Goal: Information Seeking & Learning: Check status

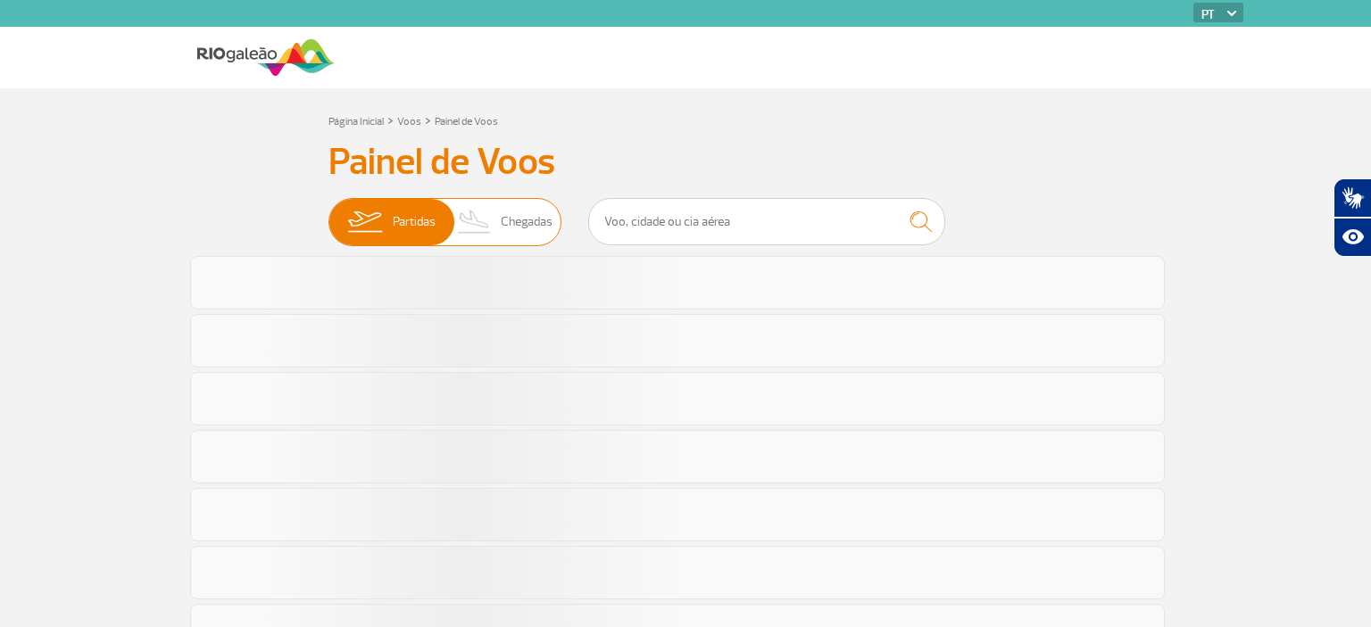
click at [511, 218] on span "Chegadas" at bounding box center [527, 222] width 52 height 46
click at [328, 213] on input "Partidas Chegadas" at bounding box center [328, 213] width 0 height 0
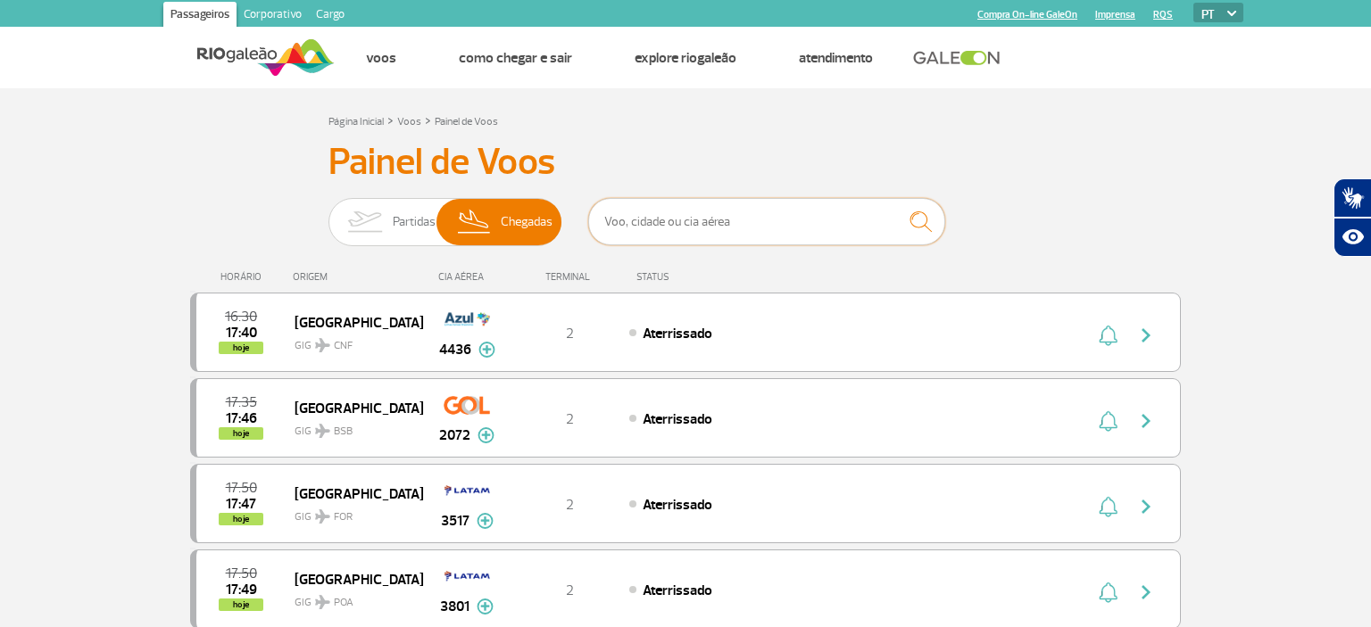
click at [684, 223] on input "text" at bounding box center [766, 221] width 357 height 47
type input "9322"
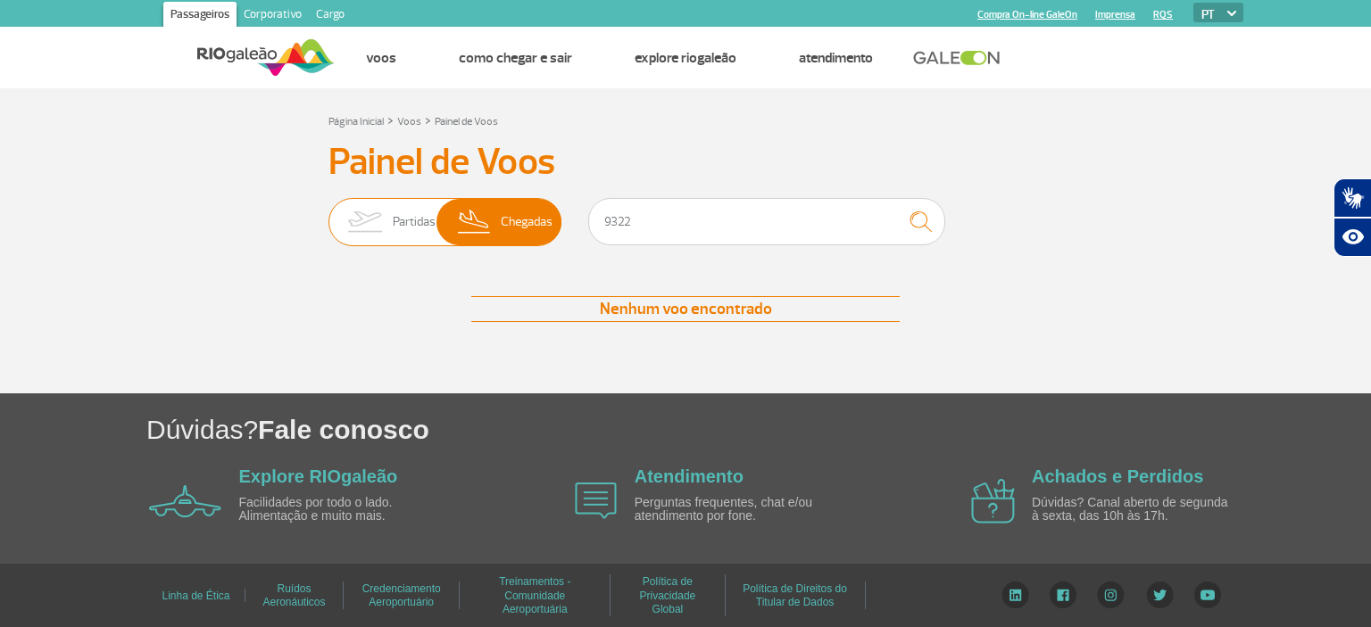
click at [514, 213] on span "Chegadas" at bounding box center [527, 222] width 52 height 46
click at [328, 213] on input "Partidas Chegadas" at bounding box center [328, 213] width 0 height 0
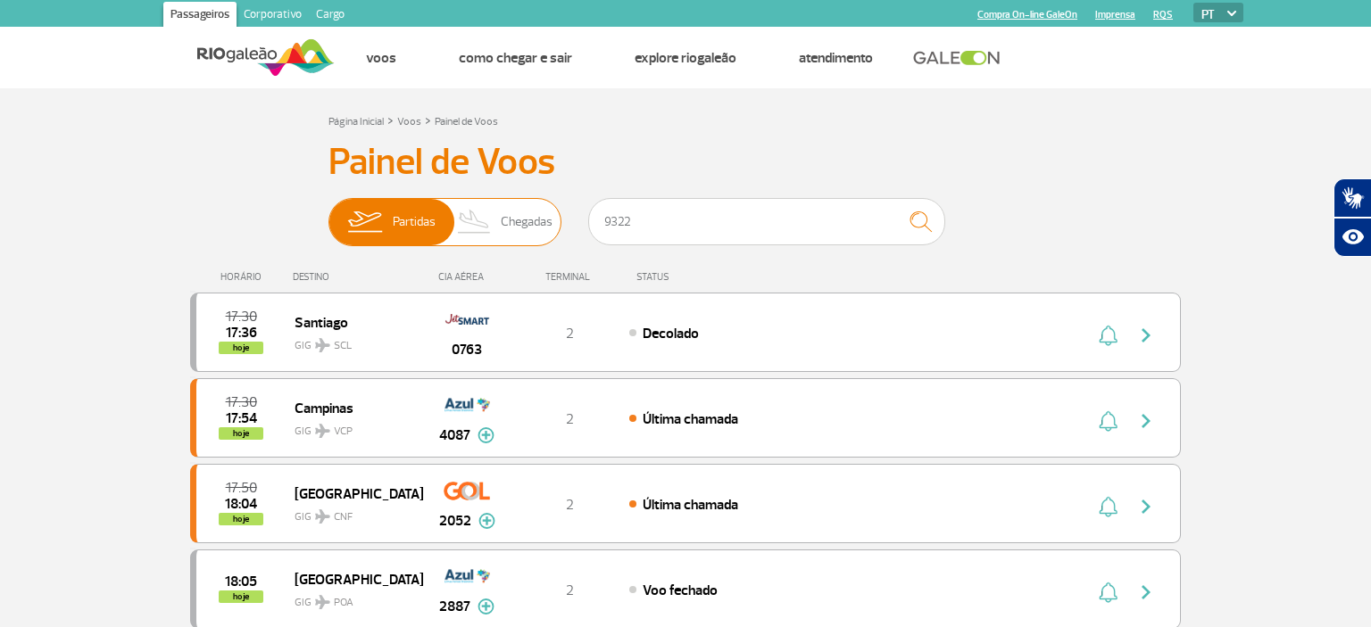
click at [536, 220] on span "Chegadas" at bounding box center [527, 222] width 52 height 46
click at [328, 213] on input "Partidas Chegadas" at bounding box center [328, 213] width 0 height 0
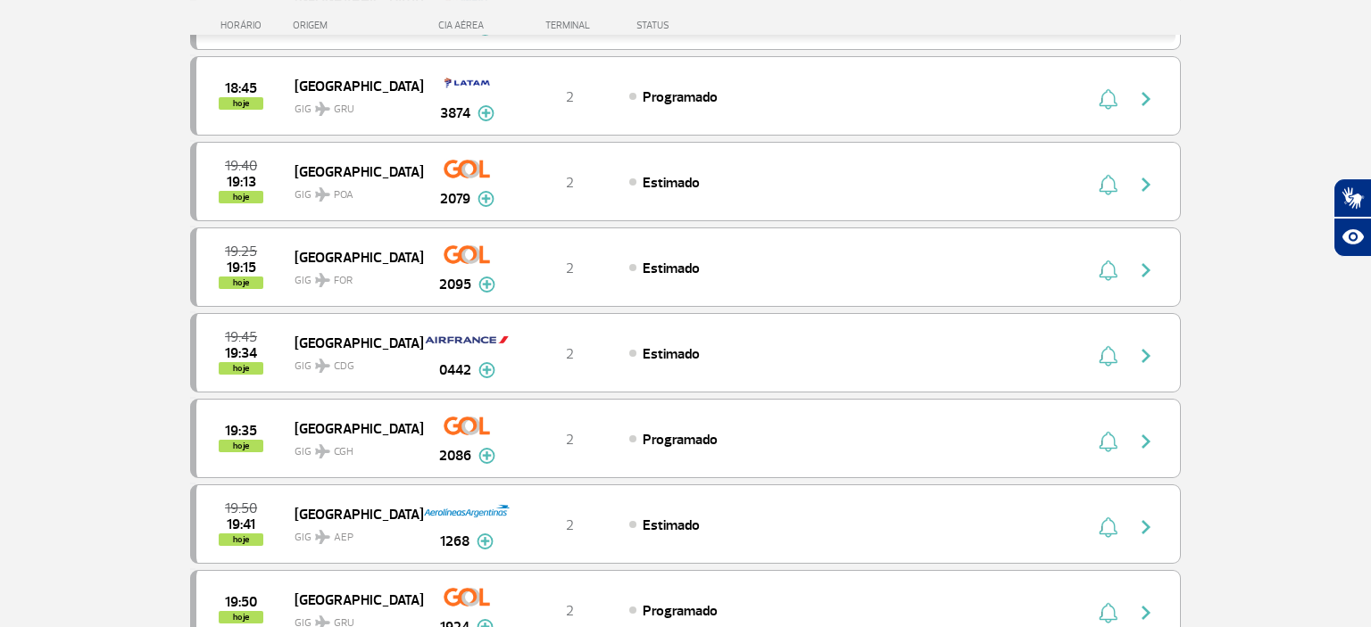
scroll to position [1319, 0]
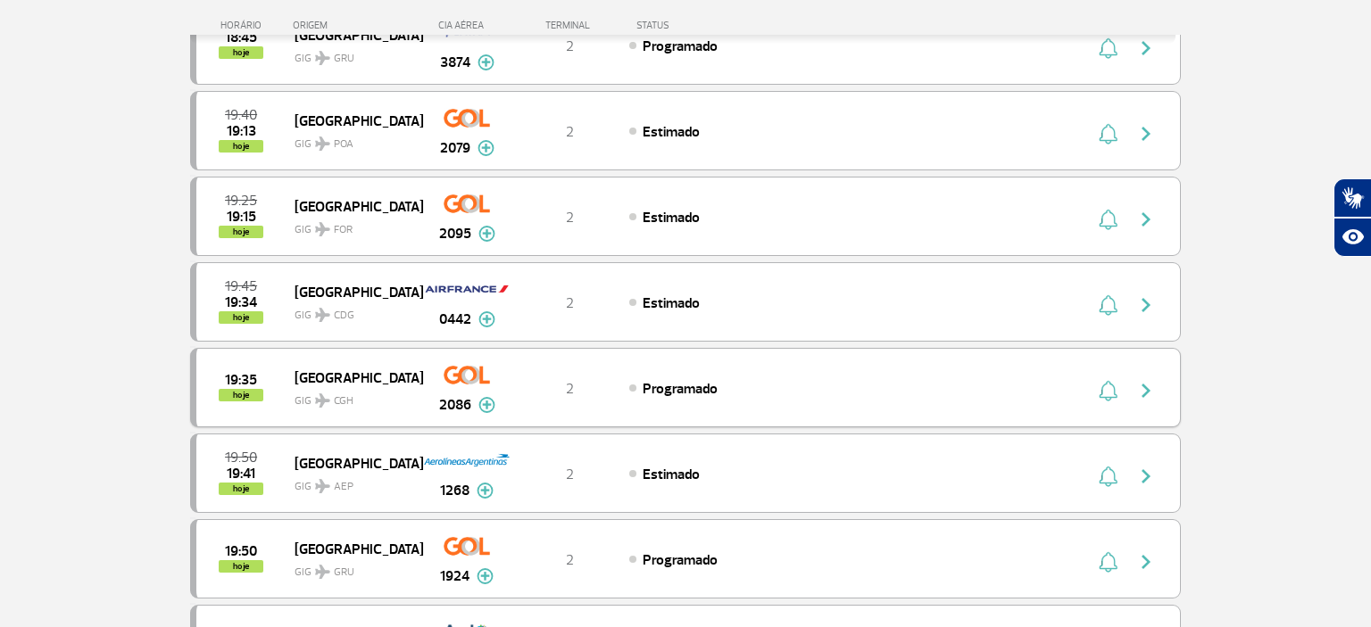
click at [1144, 383] on img "button" at bounding box center [1145, 390] width 21 height 21
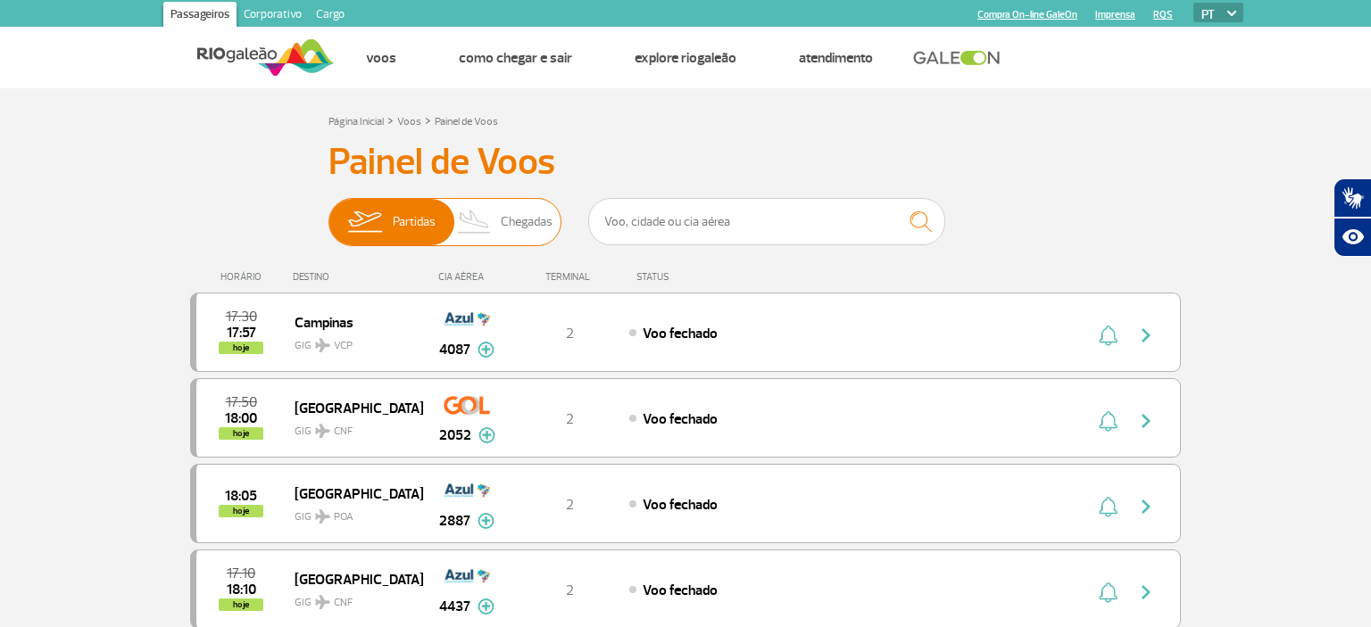
click at [537, 235] on span "Chegadas" at bounding box center [527, 222] width 52 height 46
click at [328, 213] on input "Partidas Chegadas" at bounding box center [328, 213] width 0 height 0
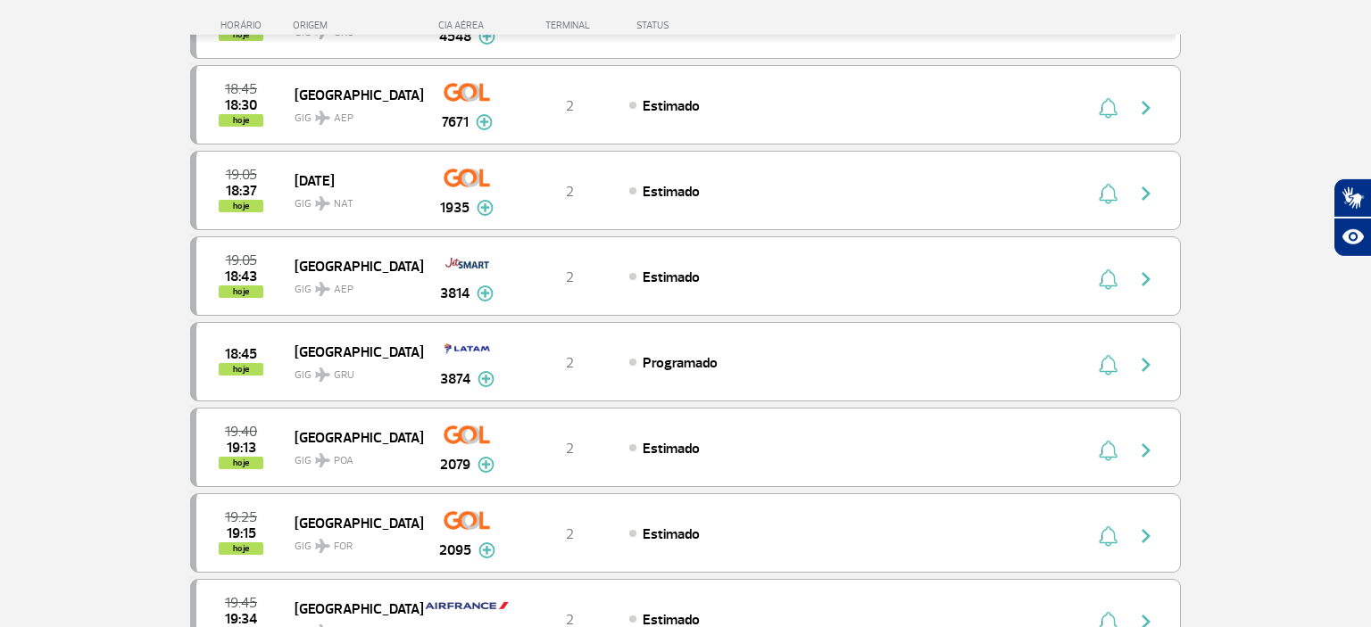
scroll to position [1225, 0]
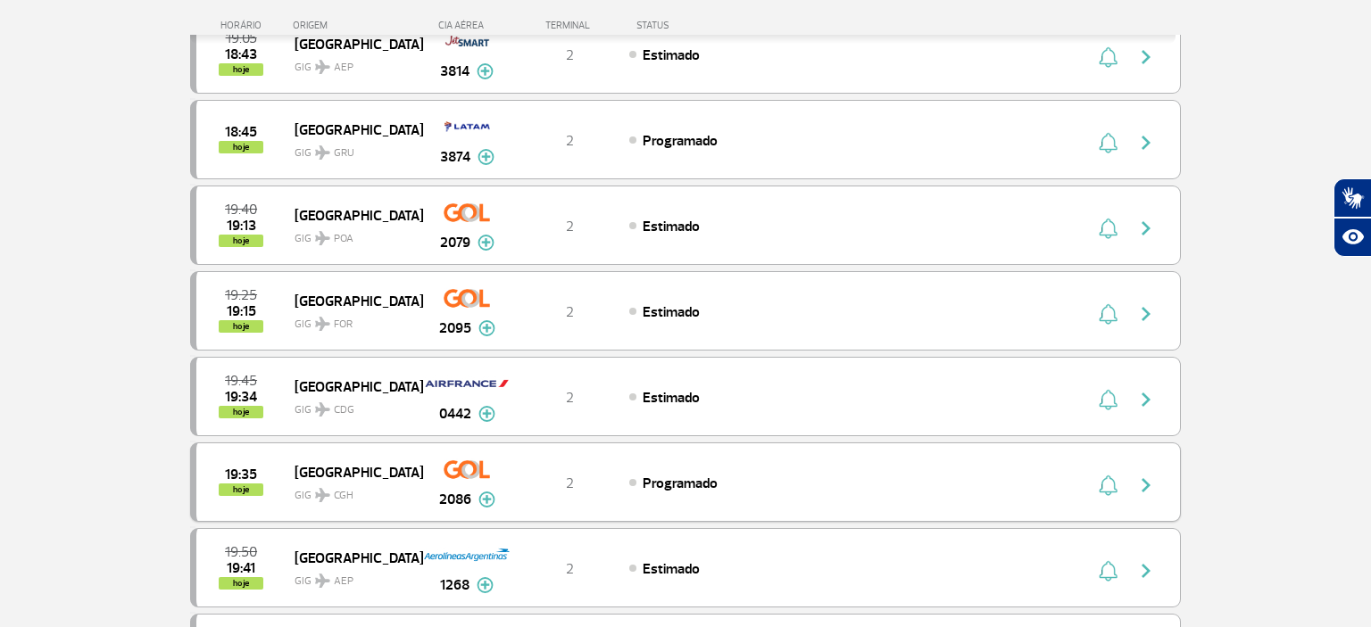
click at [1151, 475] on img "button" at bounding box center [1145, 485] width 21 height 21
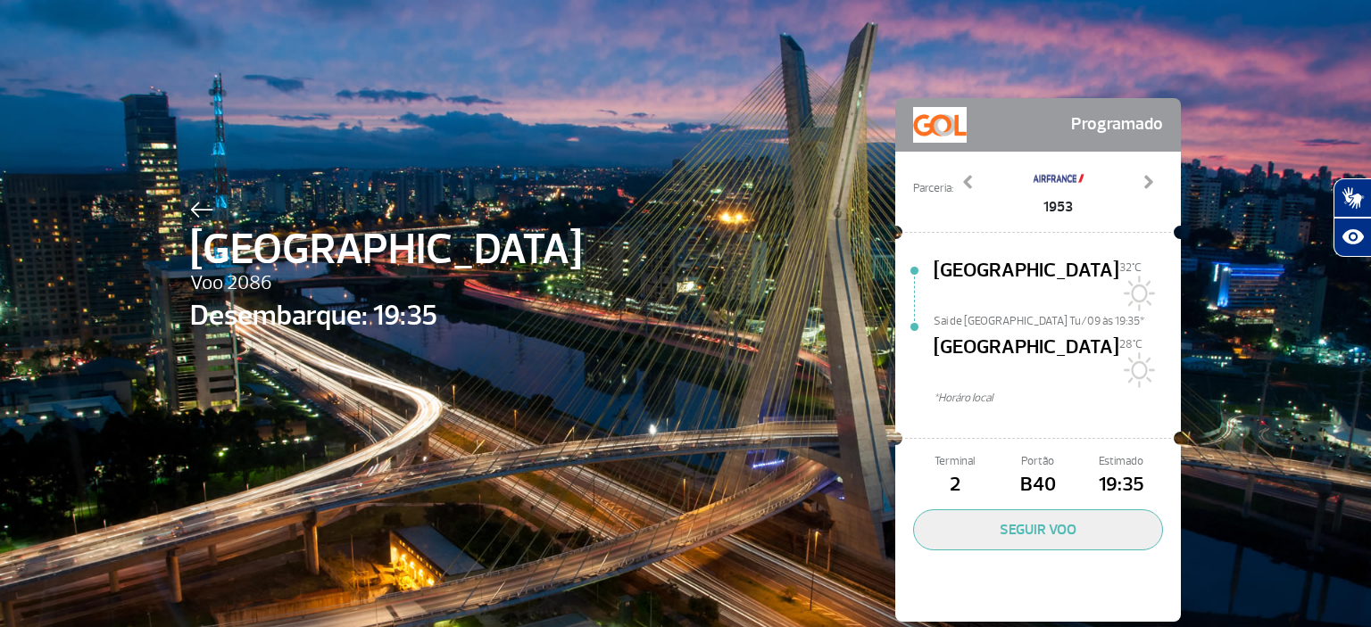
click at [1053, 205] on span "1953" at bounding box center [1059, 206] width 54 height 21
copy span "1953"
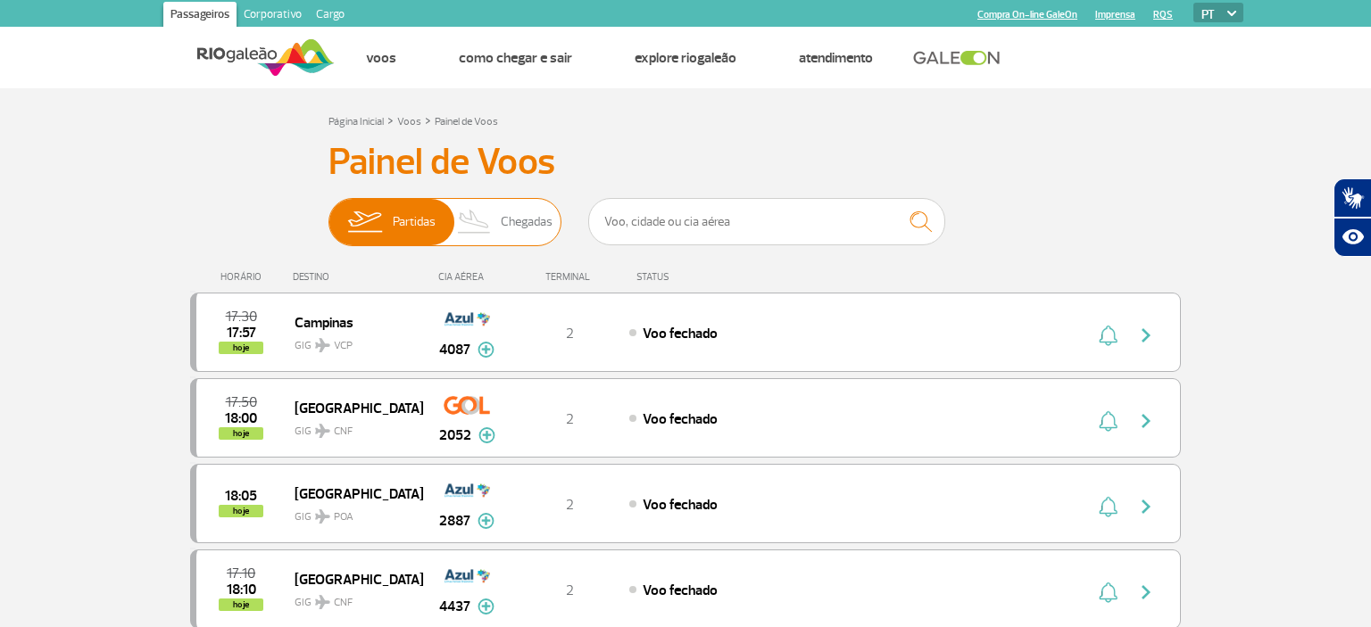
click at [516, 209] on span "Chegadas" at bounding box center [527, 222] width 52 height 46
click at [328, 213] on input "Partidas Chegadas" at bounding box center [328, 213] width 0 height 0
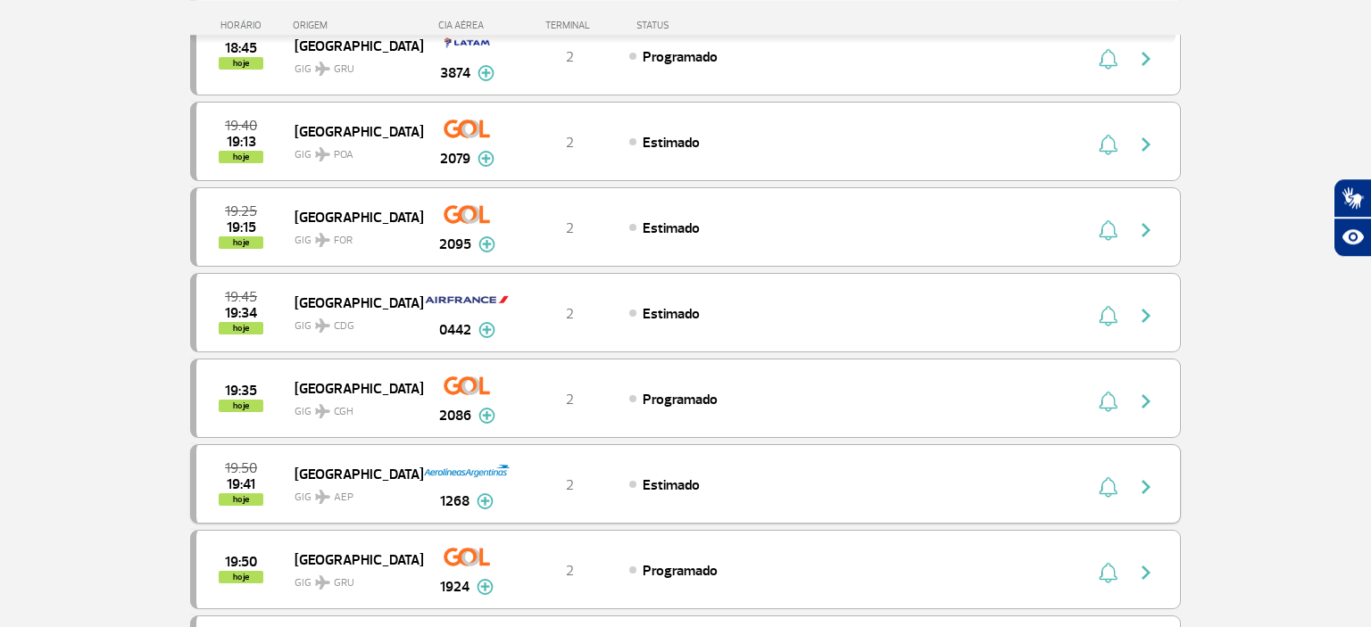
scroll to position [1198, 0]
